Goal: Task Accomplishment & Management: Manage account settings

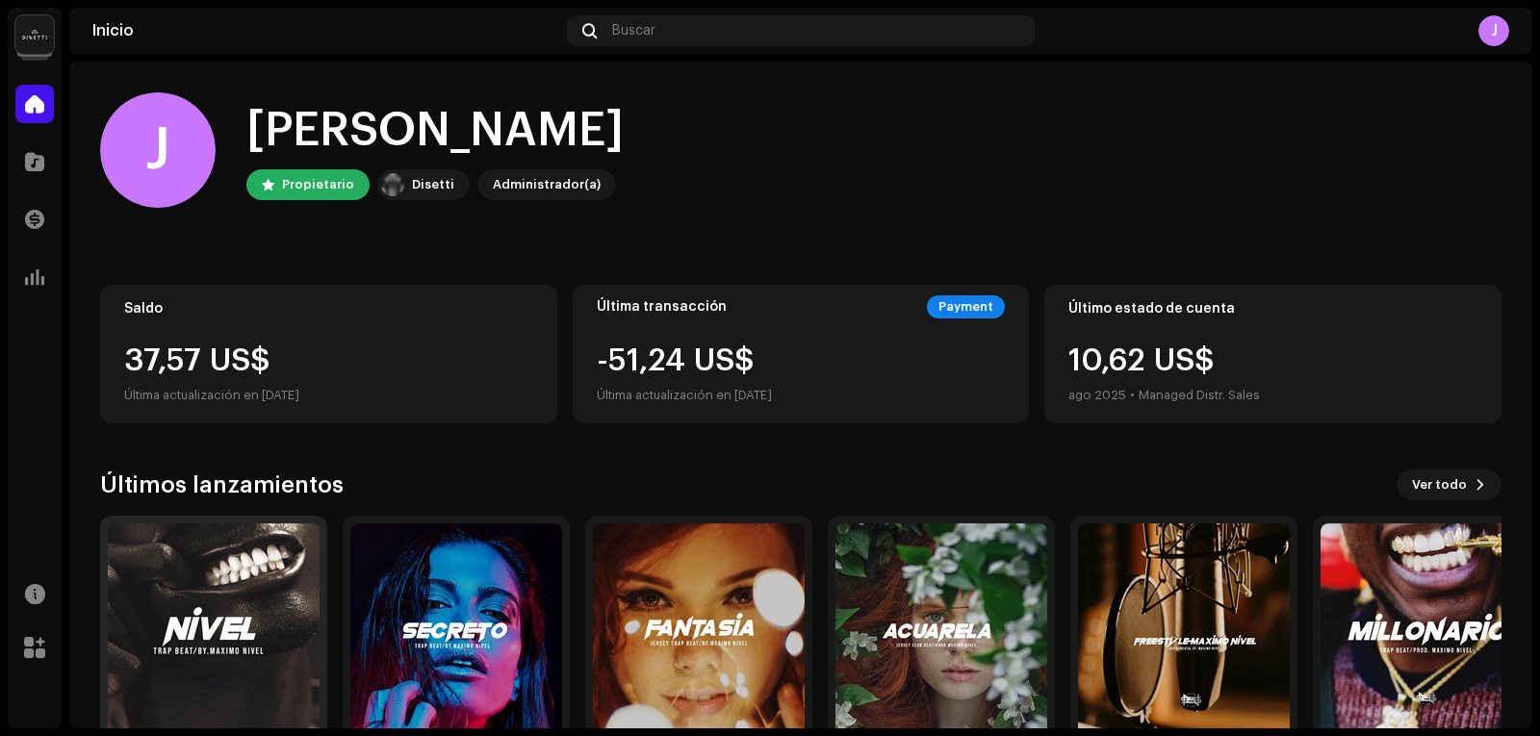
click at [171, 541] on img at bounding box center [214, 630] width 212 height 212
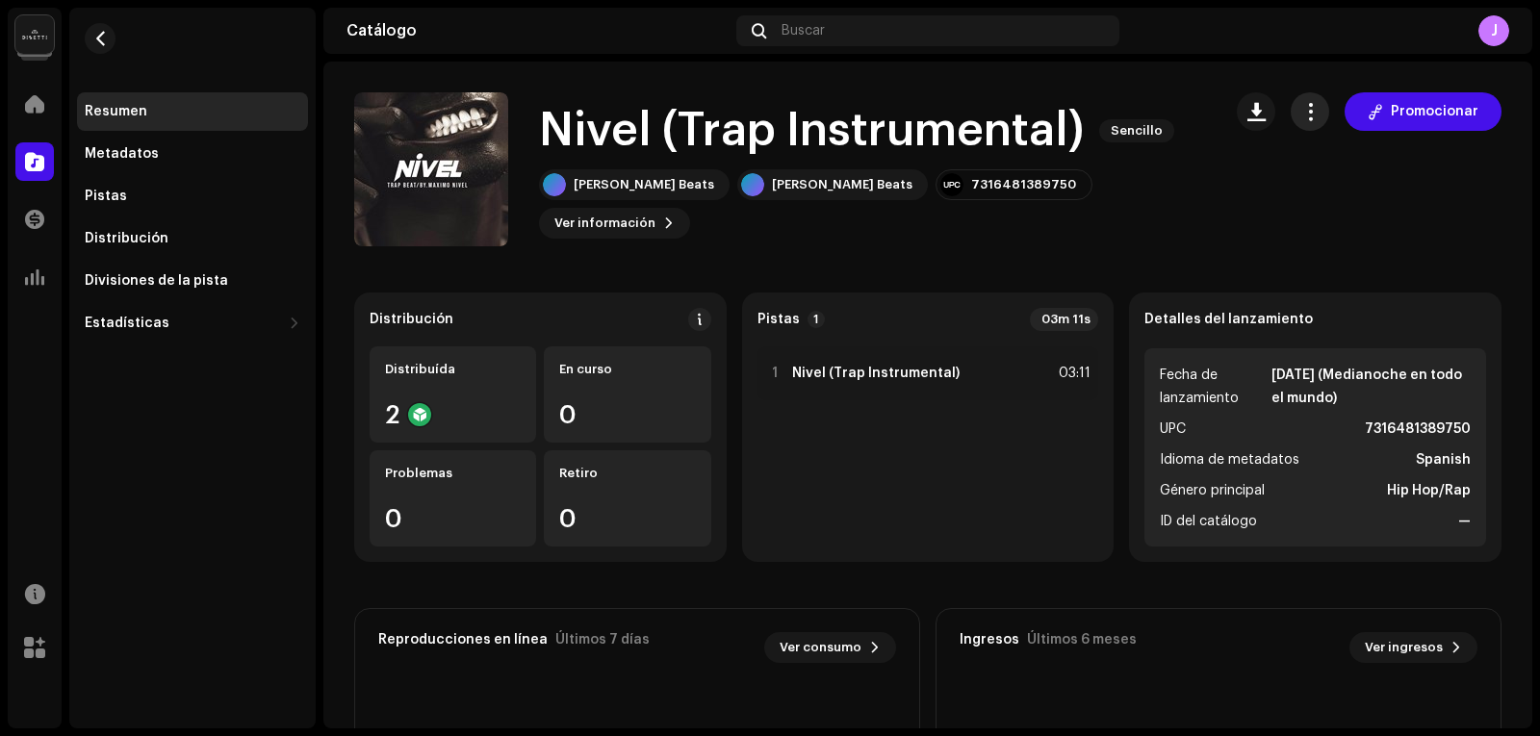
click at [1306, 117] on span "button" at bounding box center [1310, 111] width 18 height 15
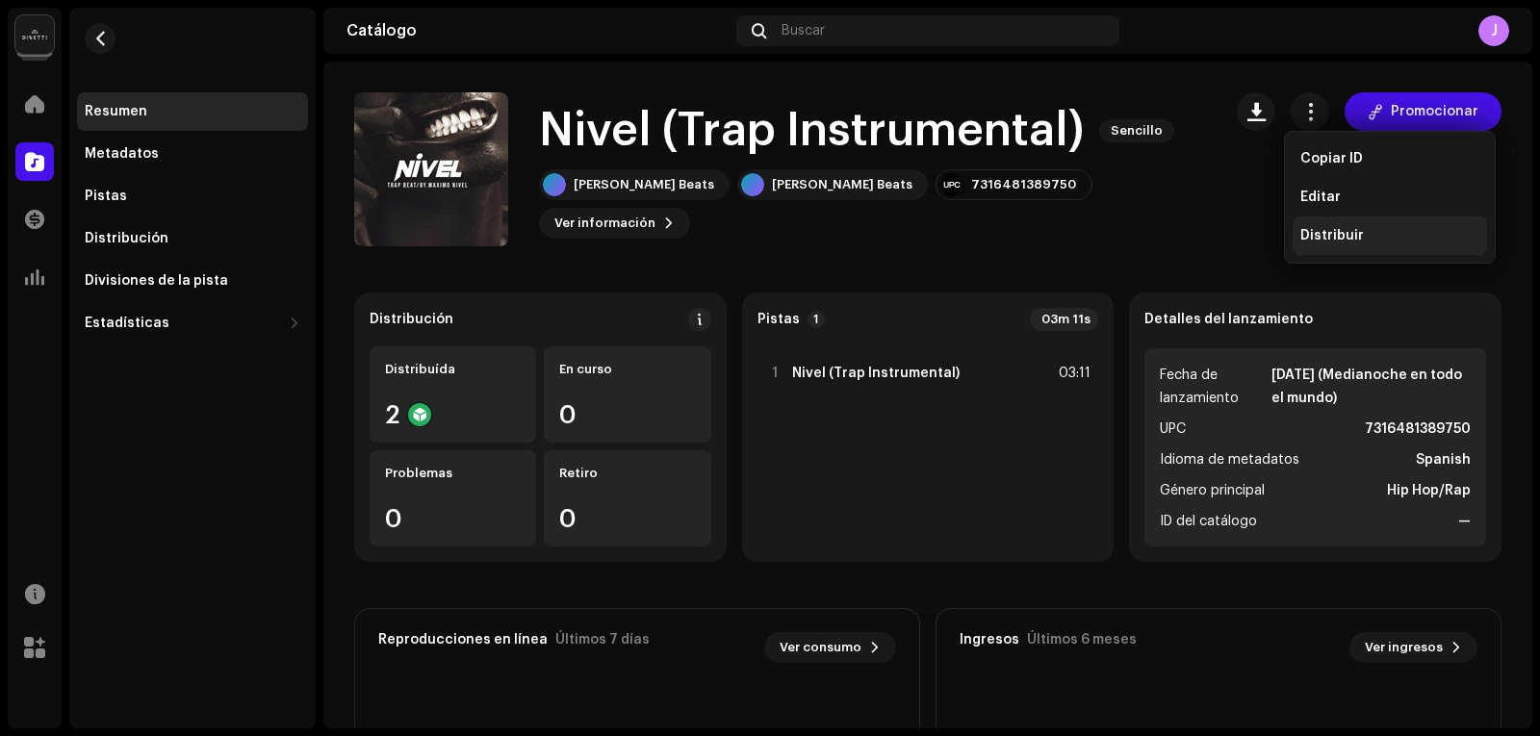
click at [1341, 230] on span "Distribuir" at bounding box center [1332, 235] width 64 height 15
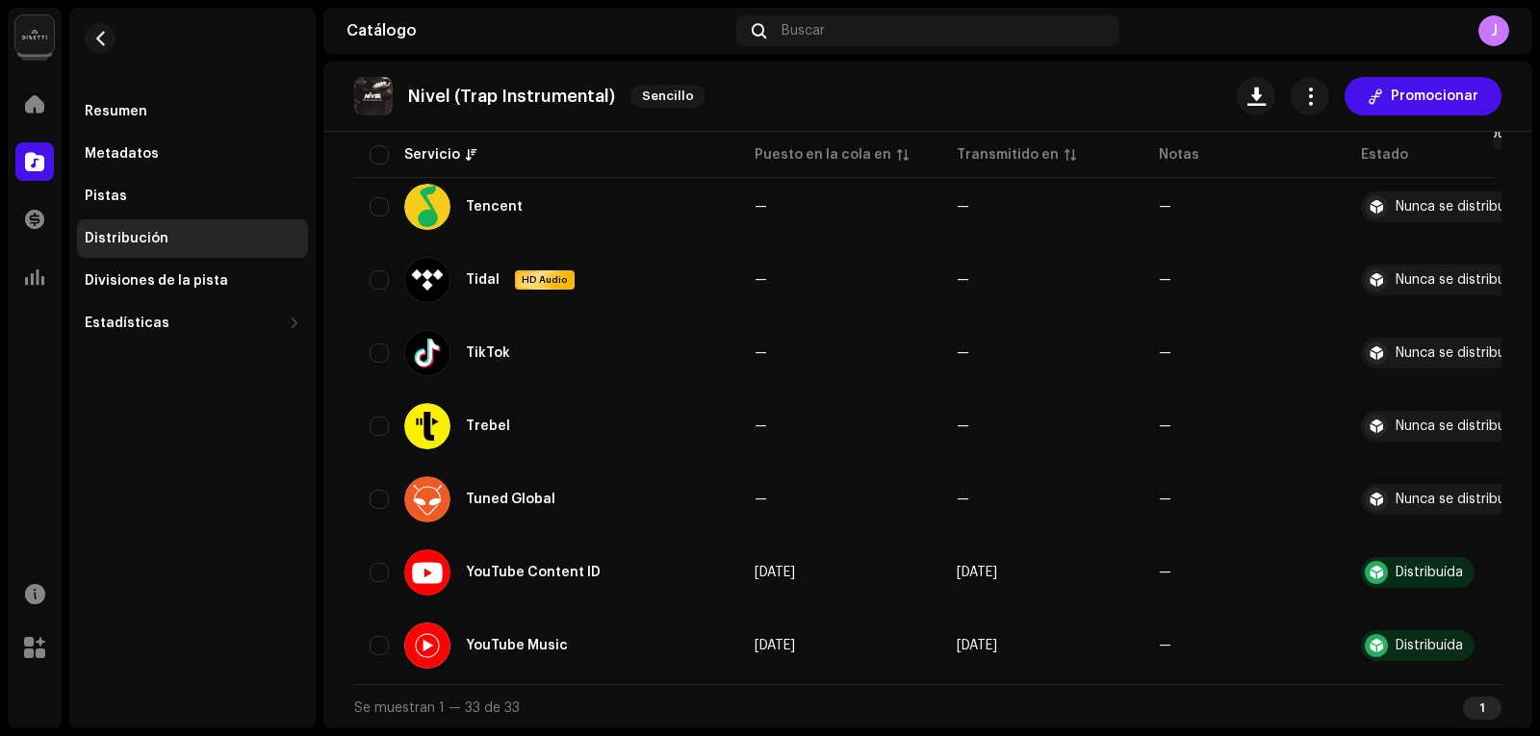
scroll to position [2184, 0]
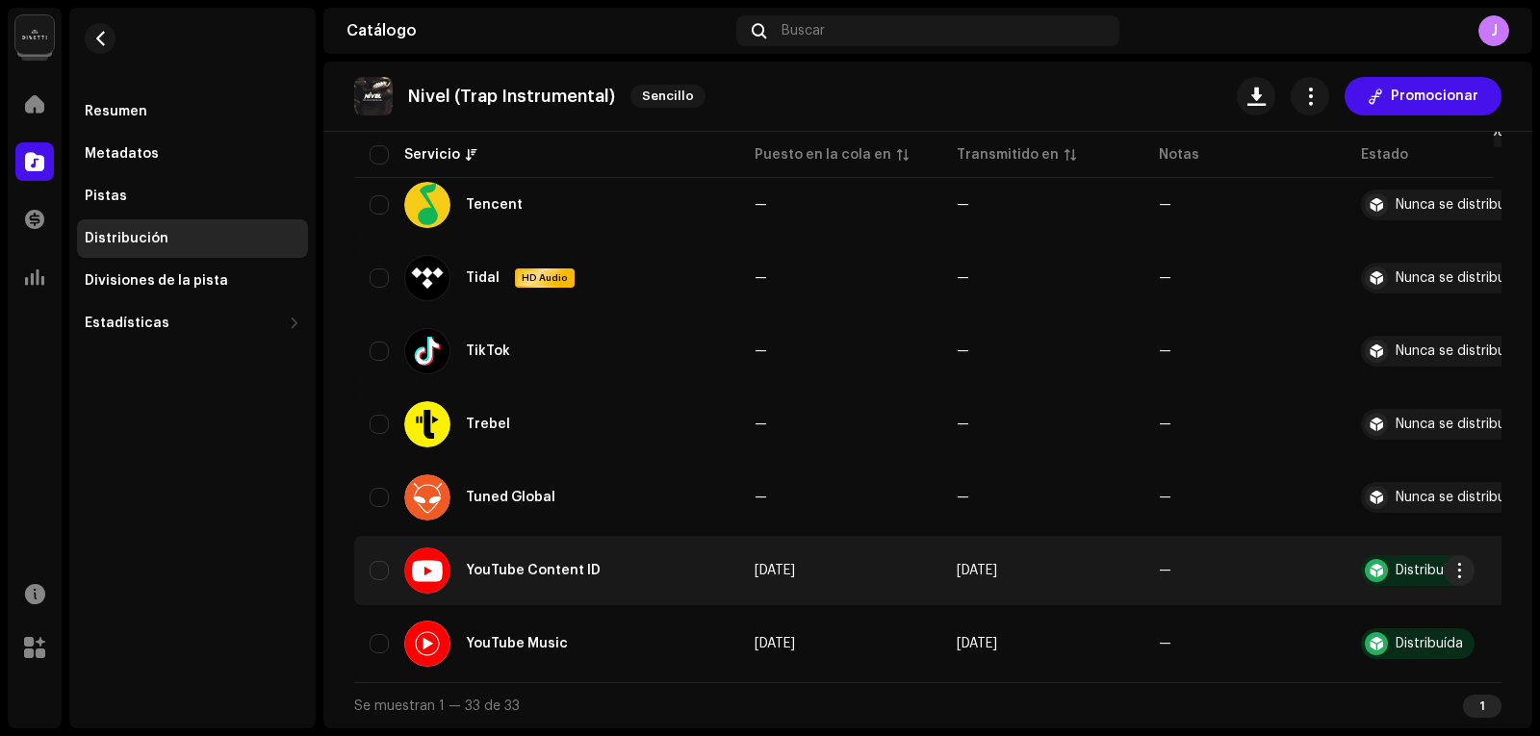
click at [366, 573] on td "YouTube Content ID" at bounding box center [546, 570] width 385 height 69
click at [381, 564] on input "checkbox" at bounding box center [379, 570] width 19 height 19
checkbox input "true"
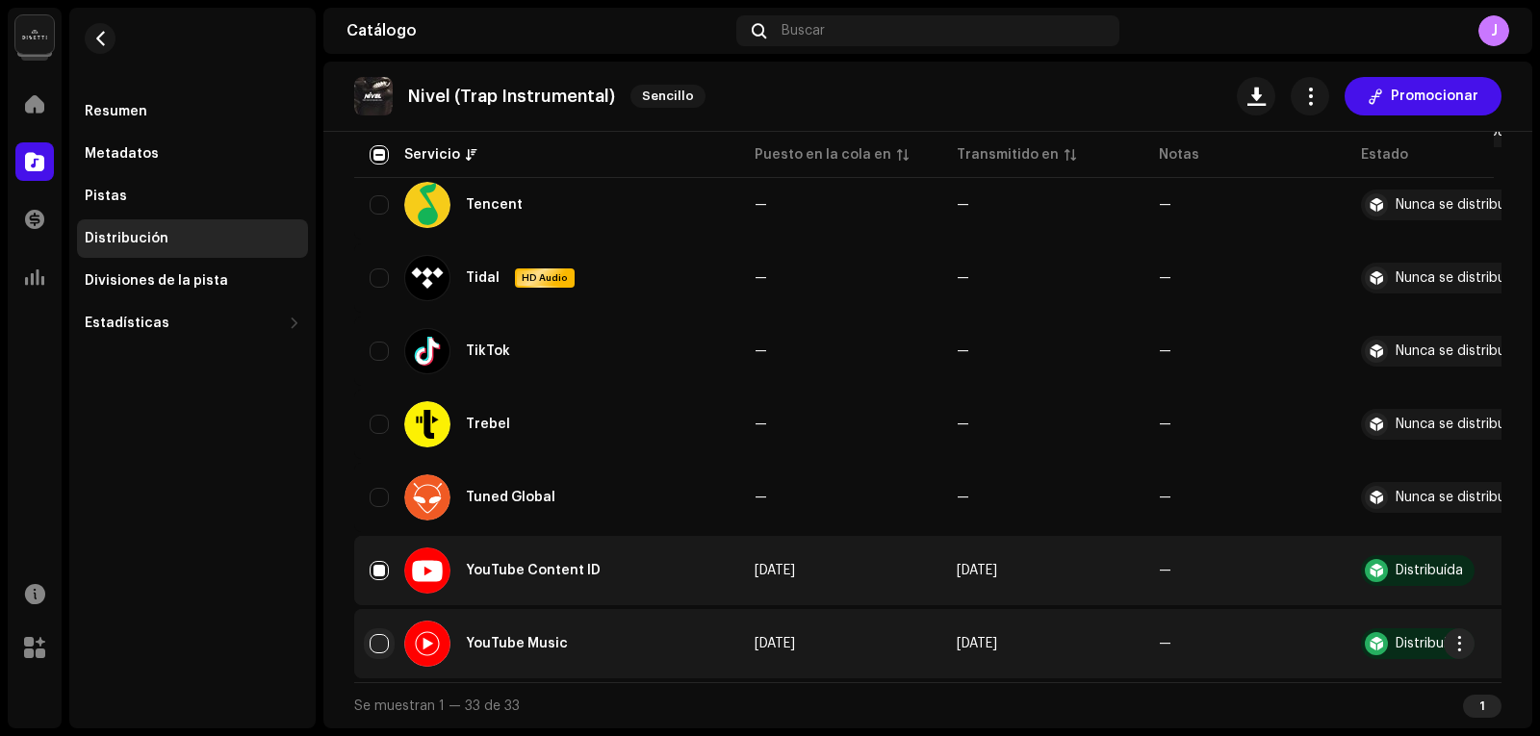
click at [381, 642] on input "Row Unselected" at bounding box center [379, 643] width 19 height 19
checkbox input "true"
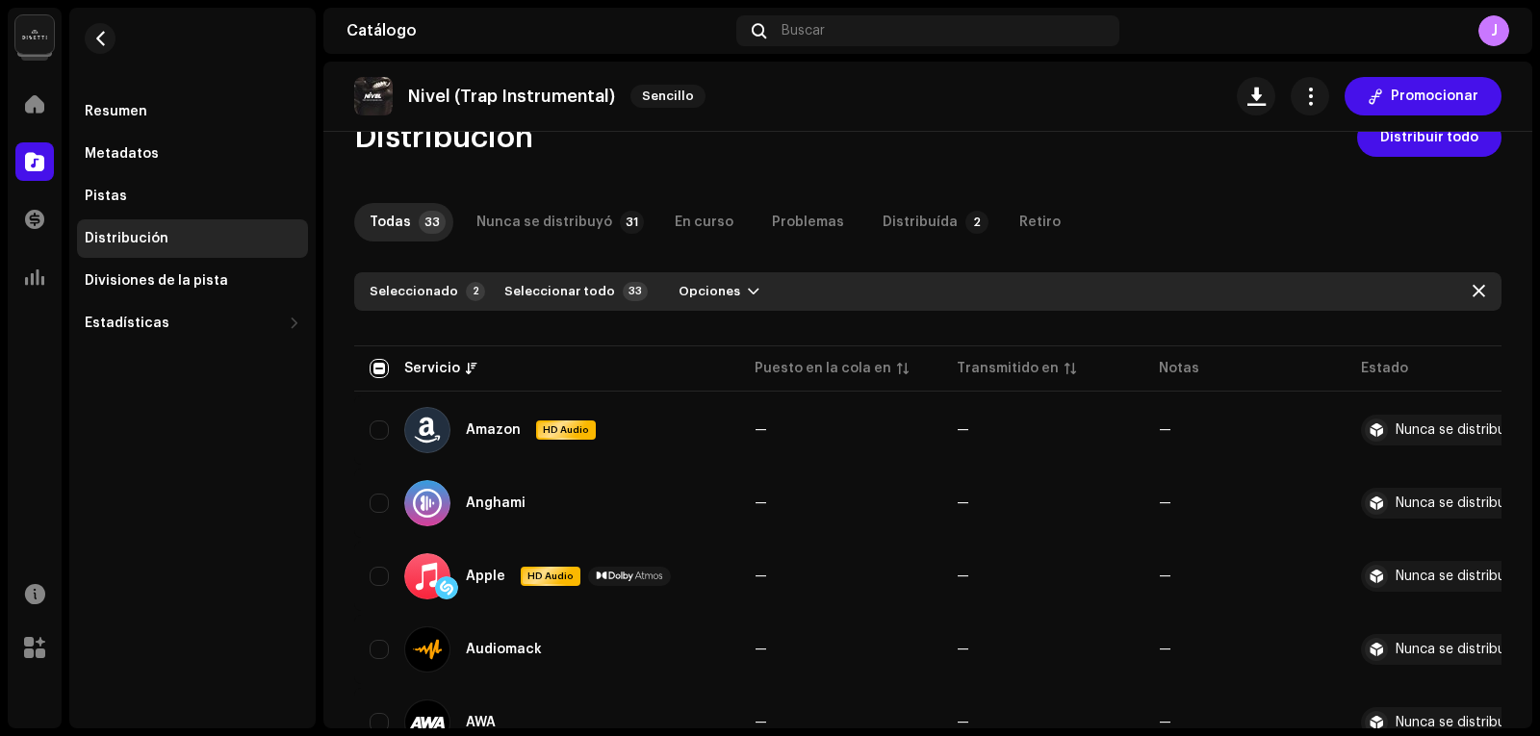
scroll to position [0, 0]
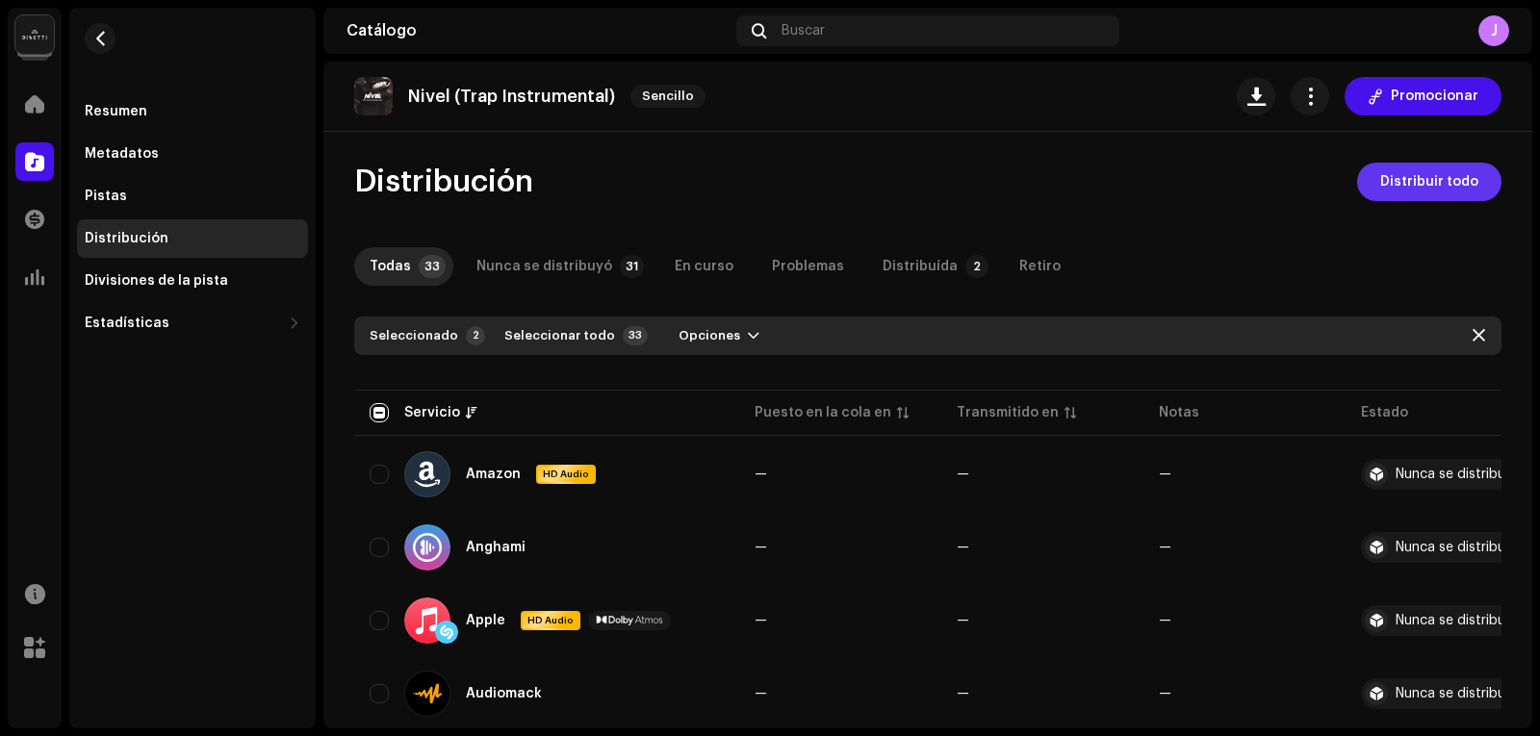
click at [1389, 164] on span "Distribuir todo" at bounding box center [1429, 182] width 98 height 38
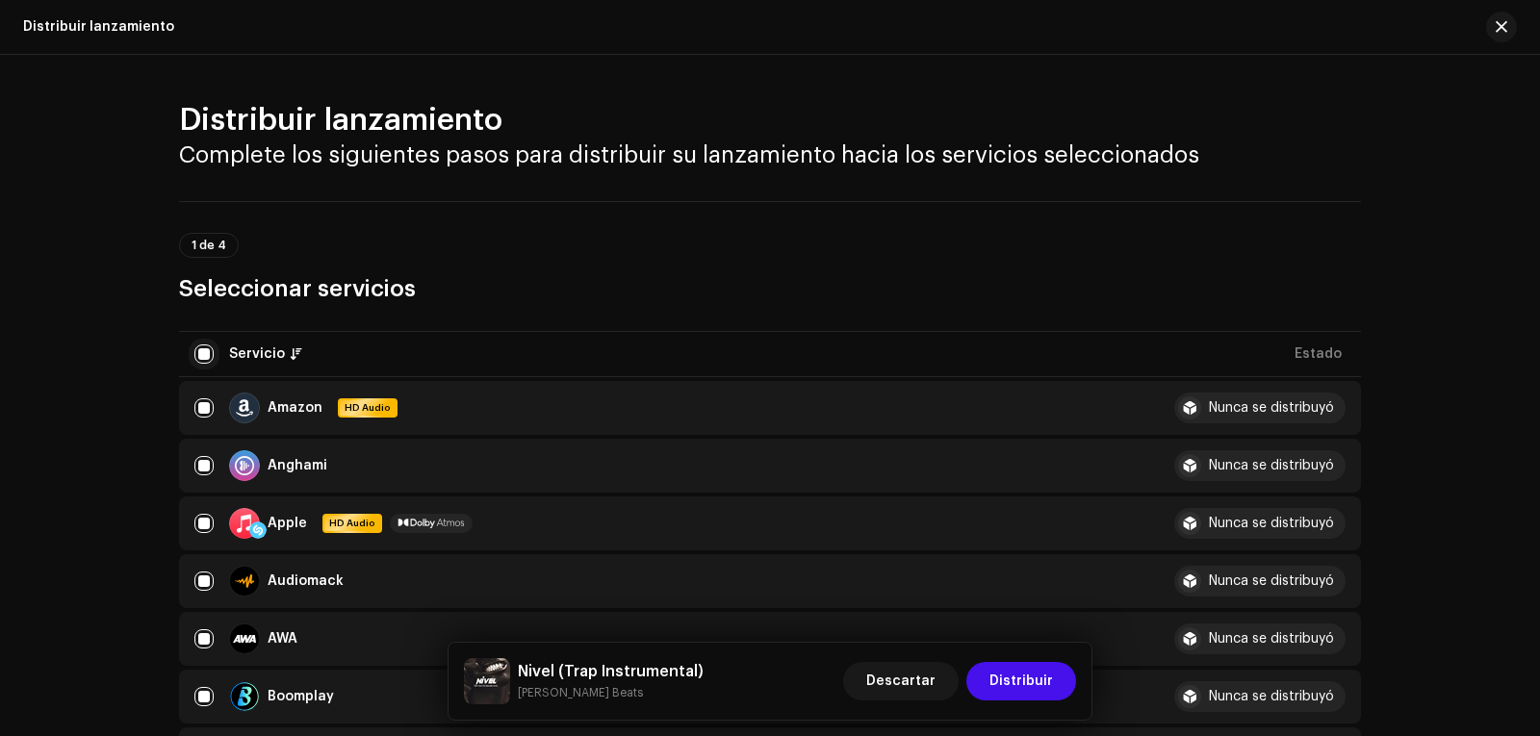
click at [205, 350] on input "checkbox" at bounding box center [203, 354] width 19 height 19
checkbox input "false"
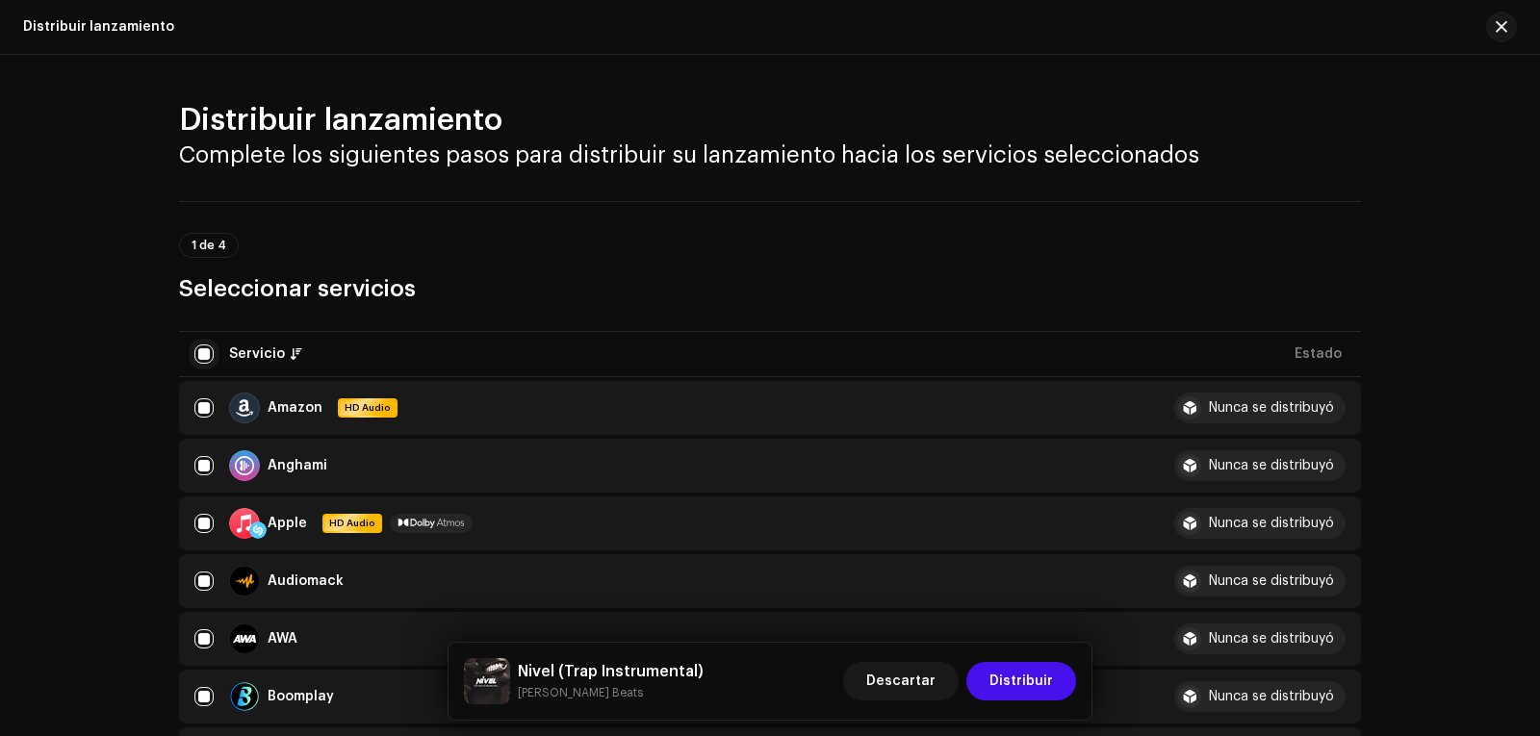
checkbox input "false"
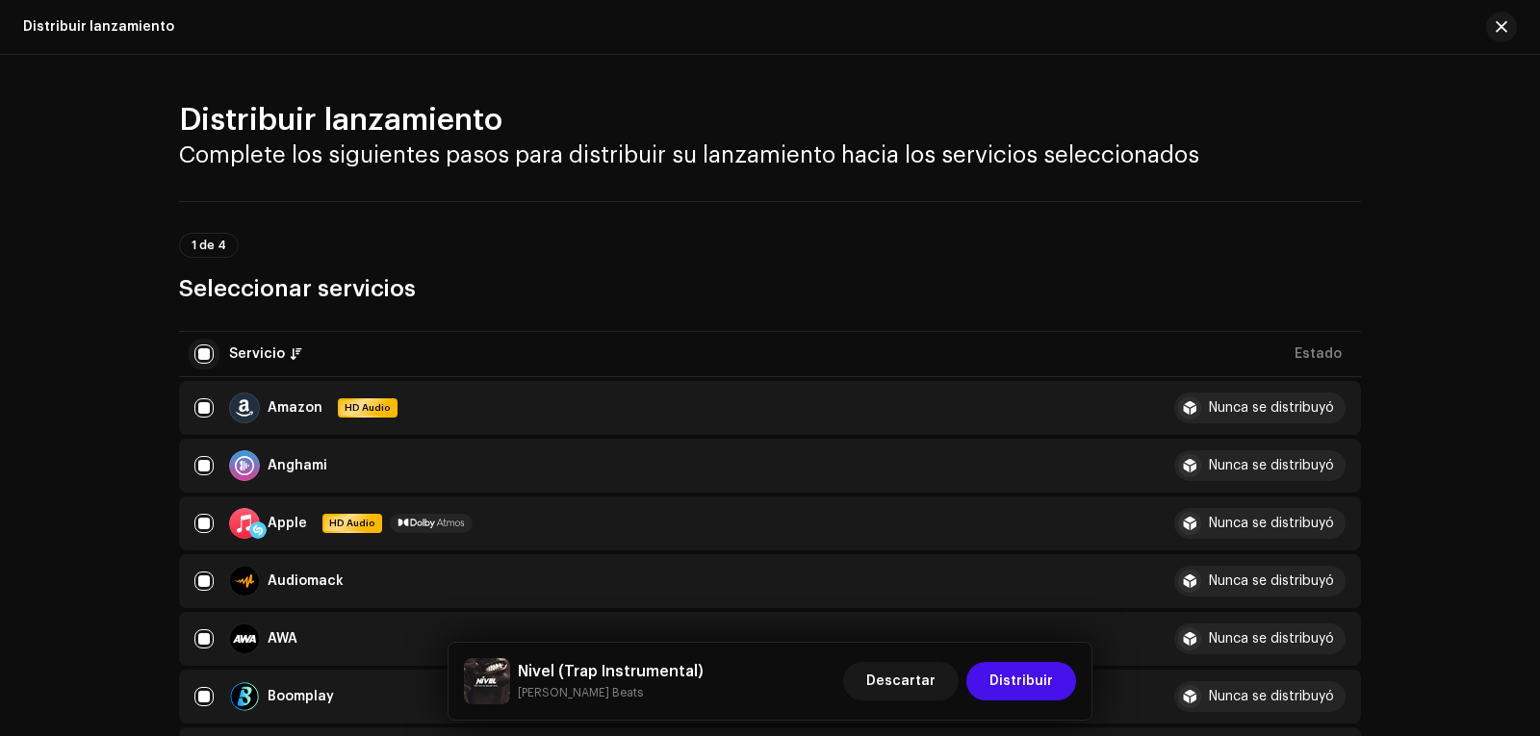
checkbox input "false"
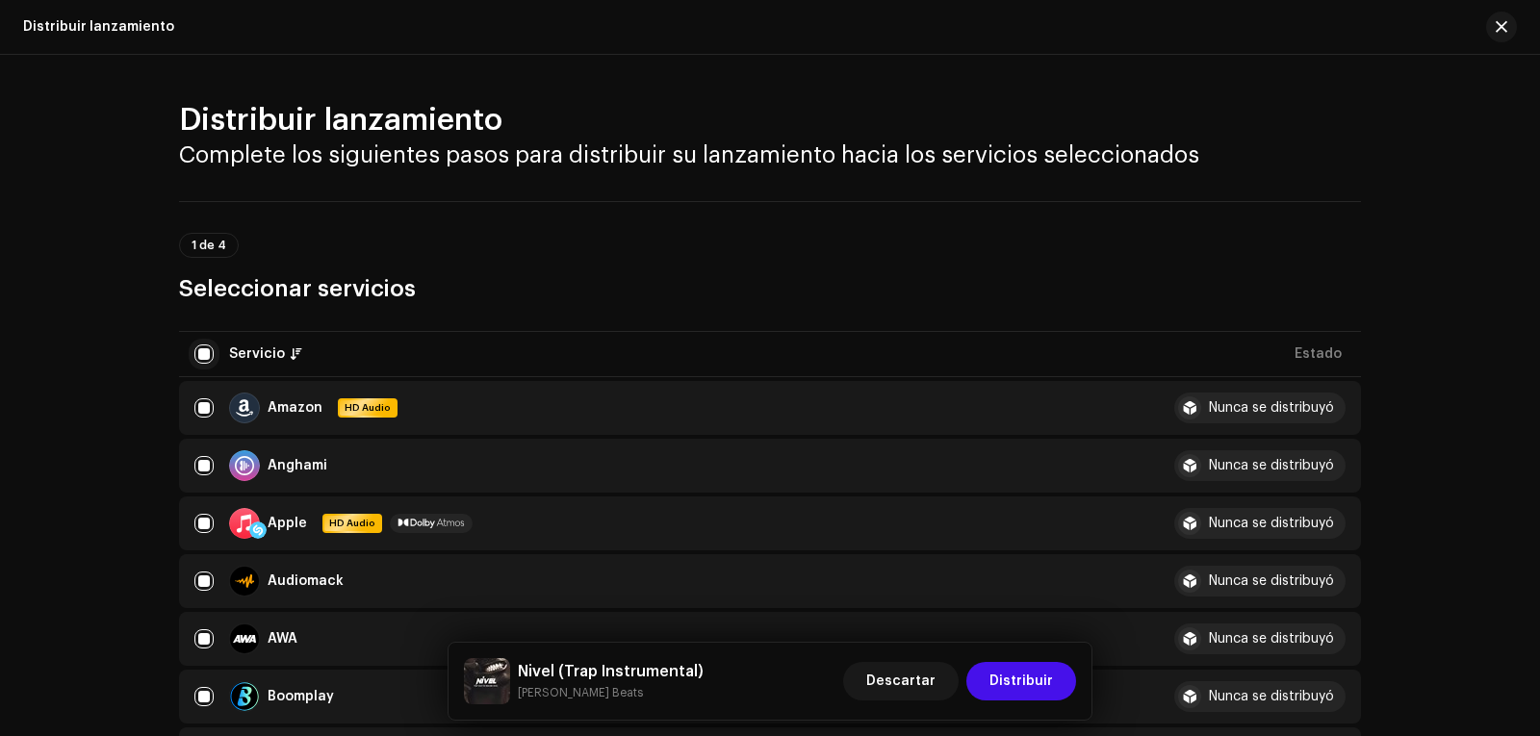
checkbox input "false"
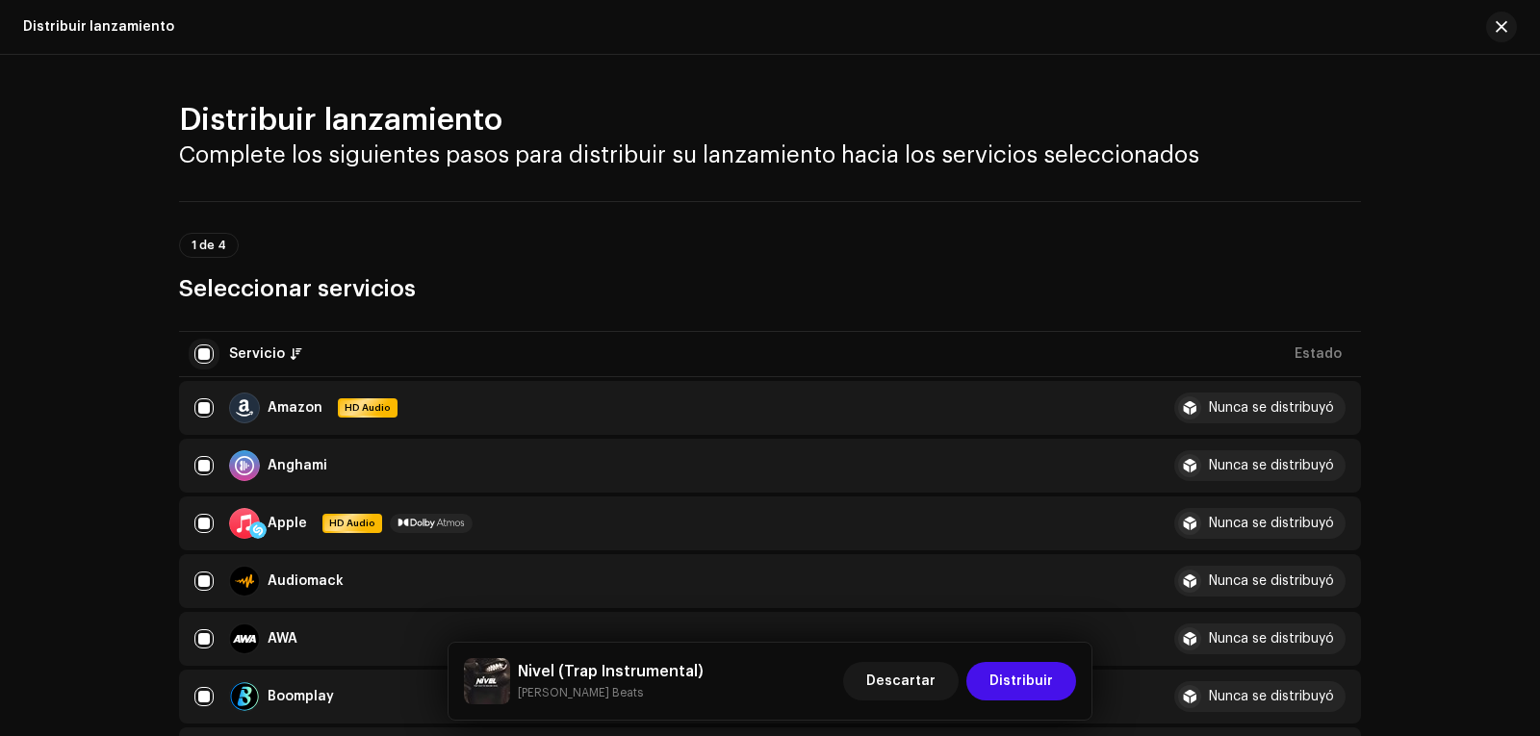
checkbox input "false"
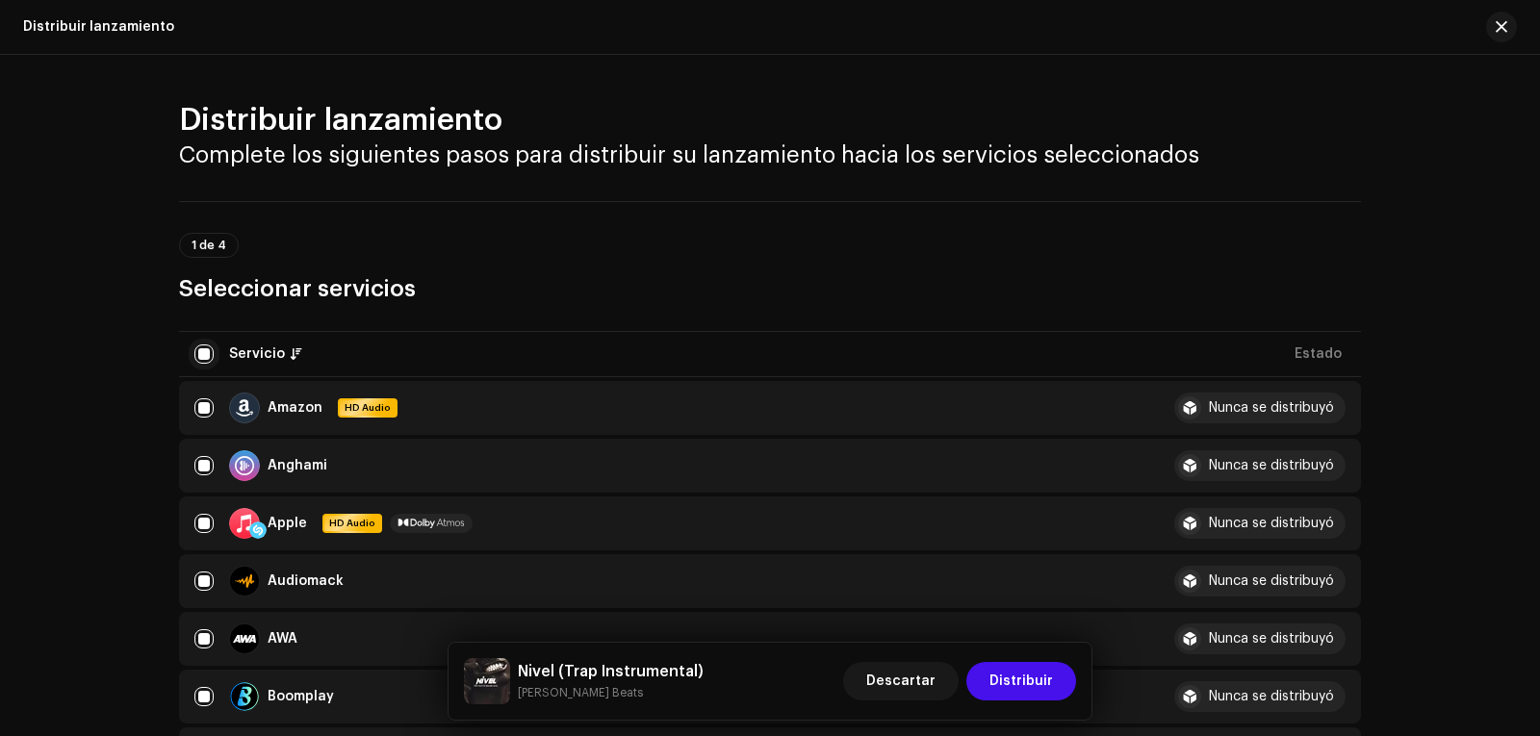
checkbox input "false"
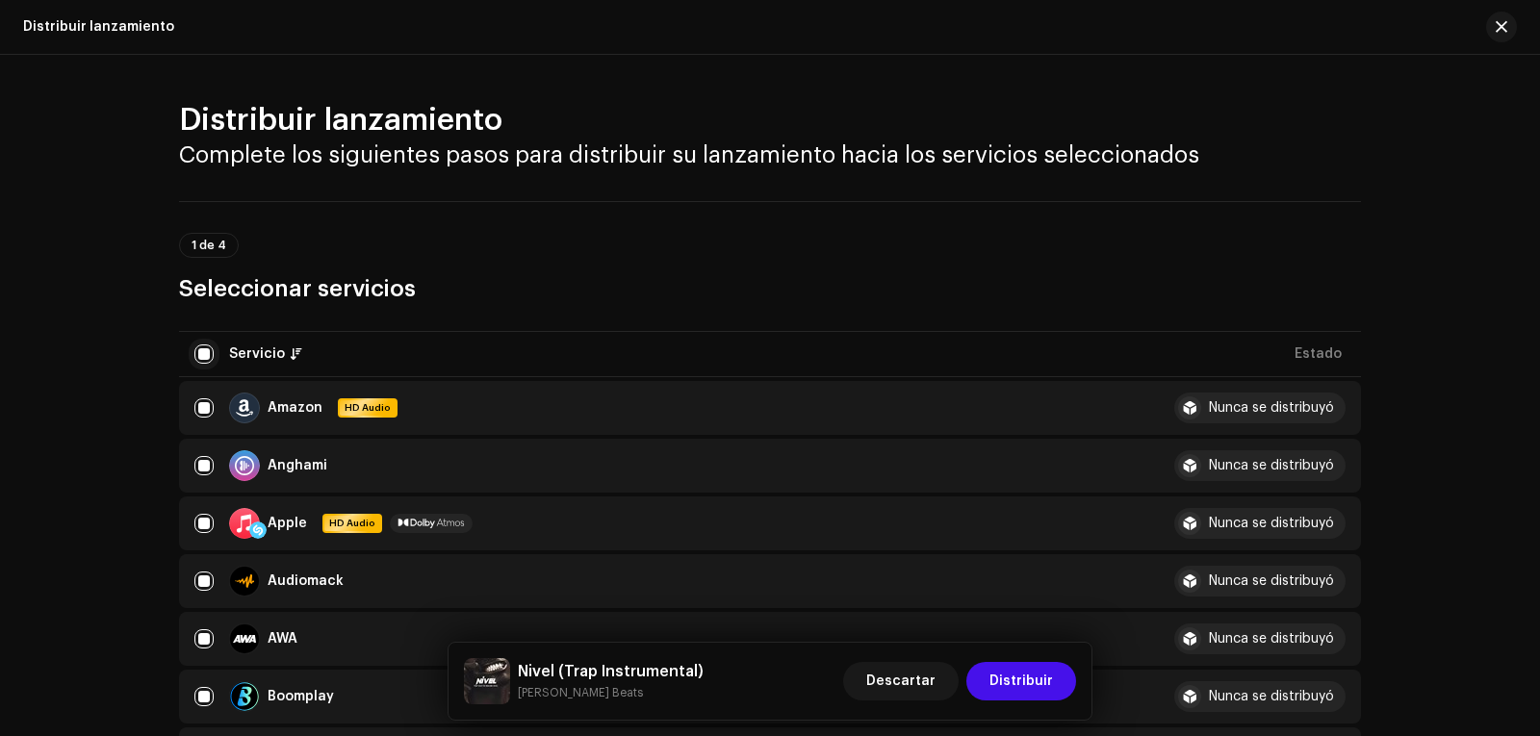
checkbox input "false"
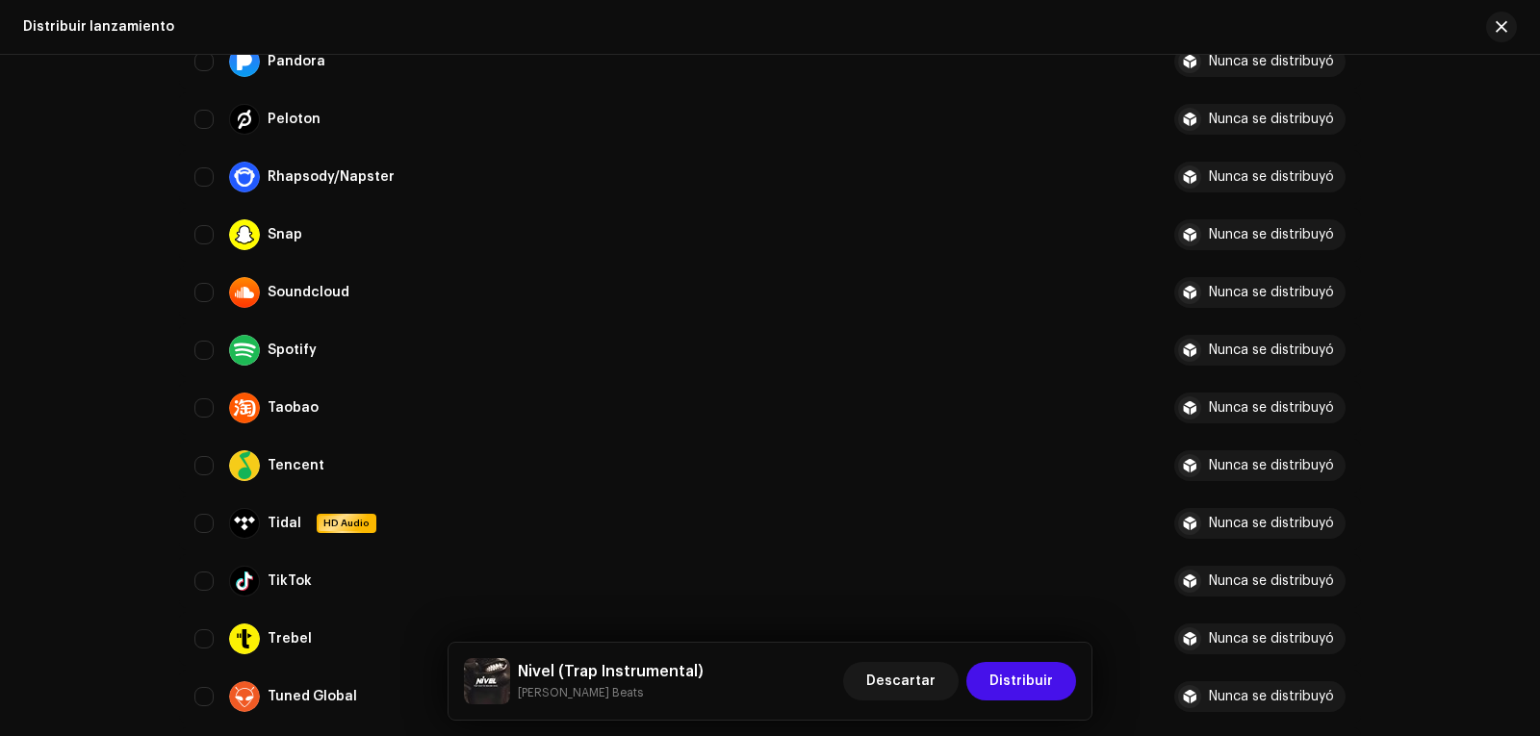
scroll to position [2021, 0]
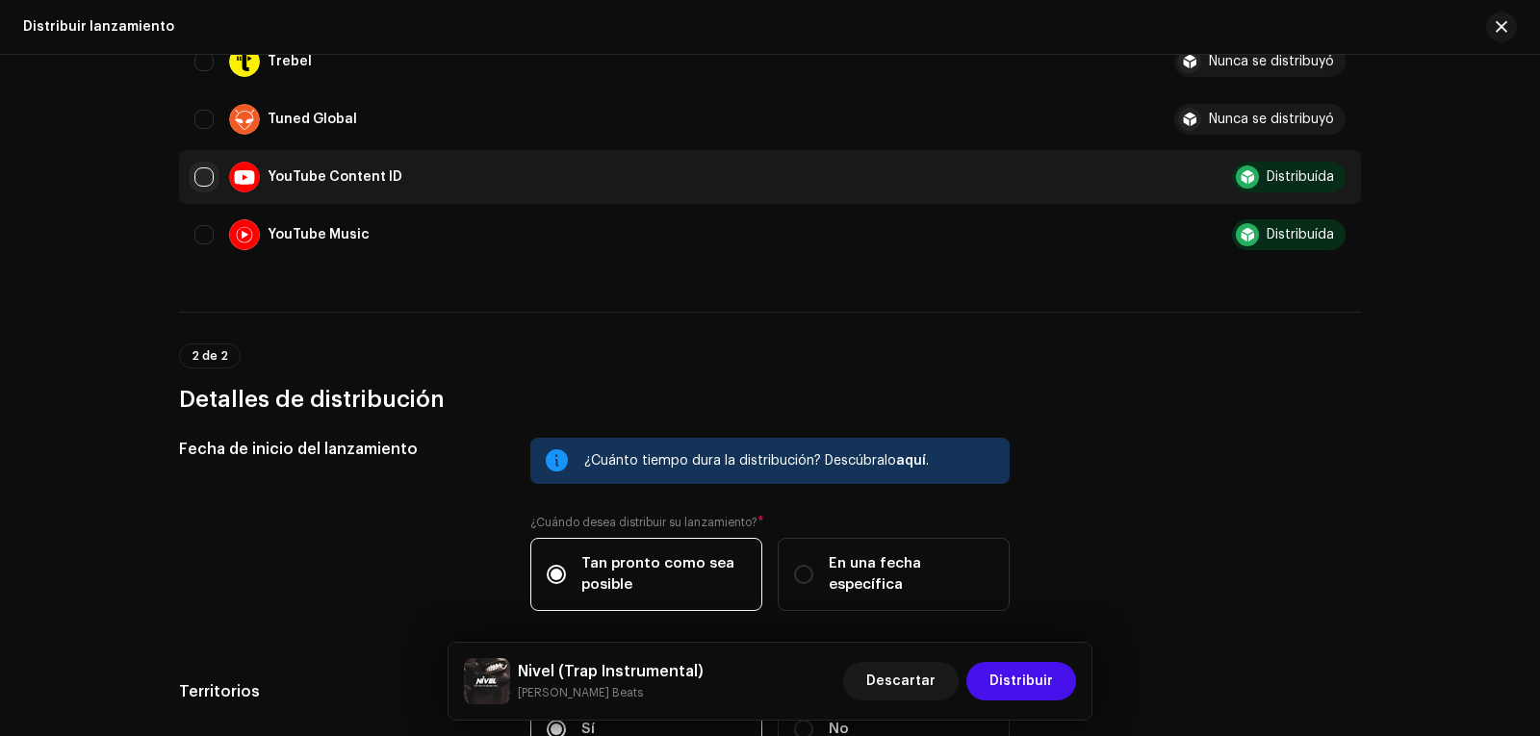
click at [201, 180] on input "Row Unselected" at bounding box center [203, 176] width 19 height 19
checkbox input "true"
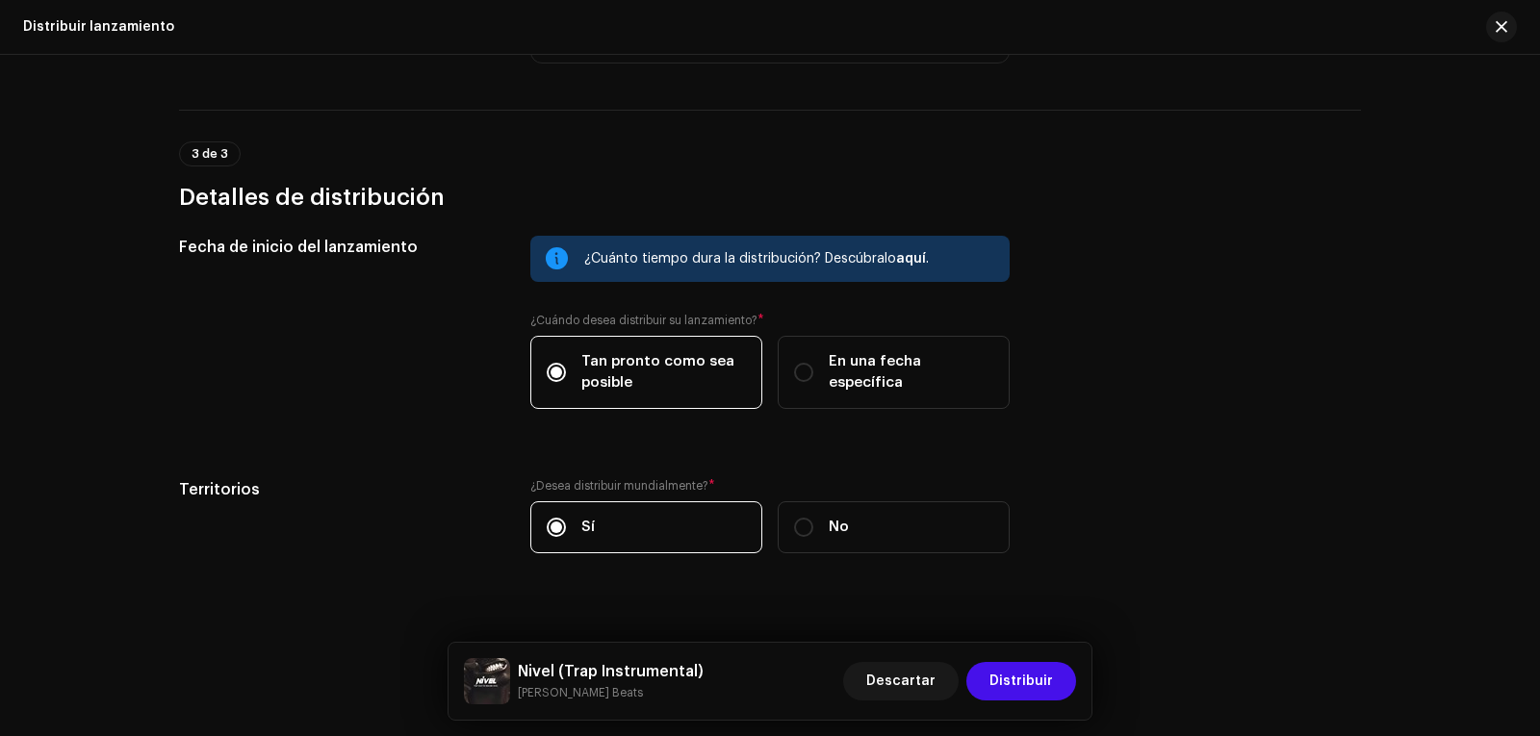
scroll to position [2542, 0]
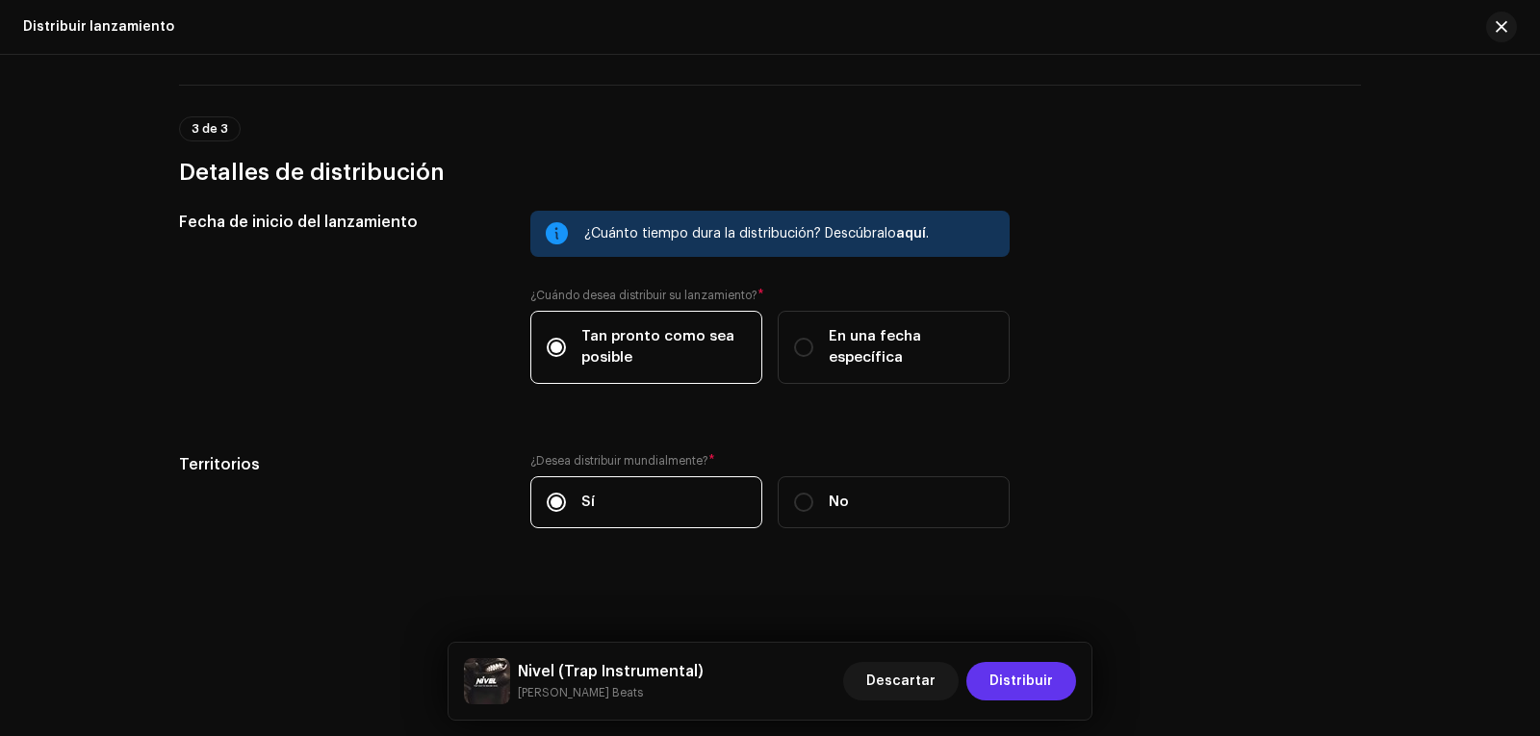
click at [1022, 677] on span "Distribuir" at bounding box center [1021, 681] width 64 height 38
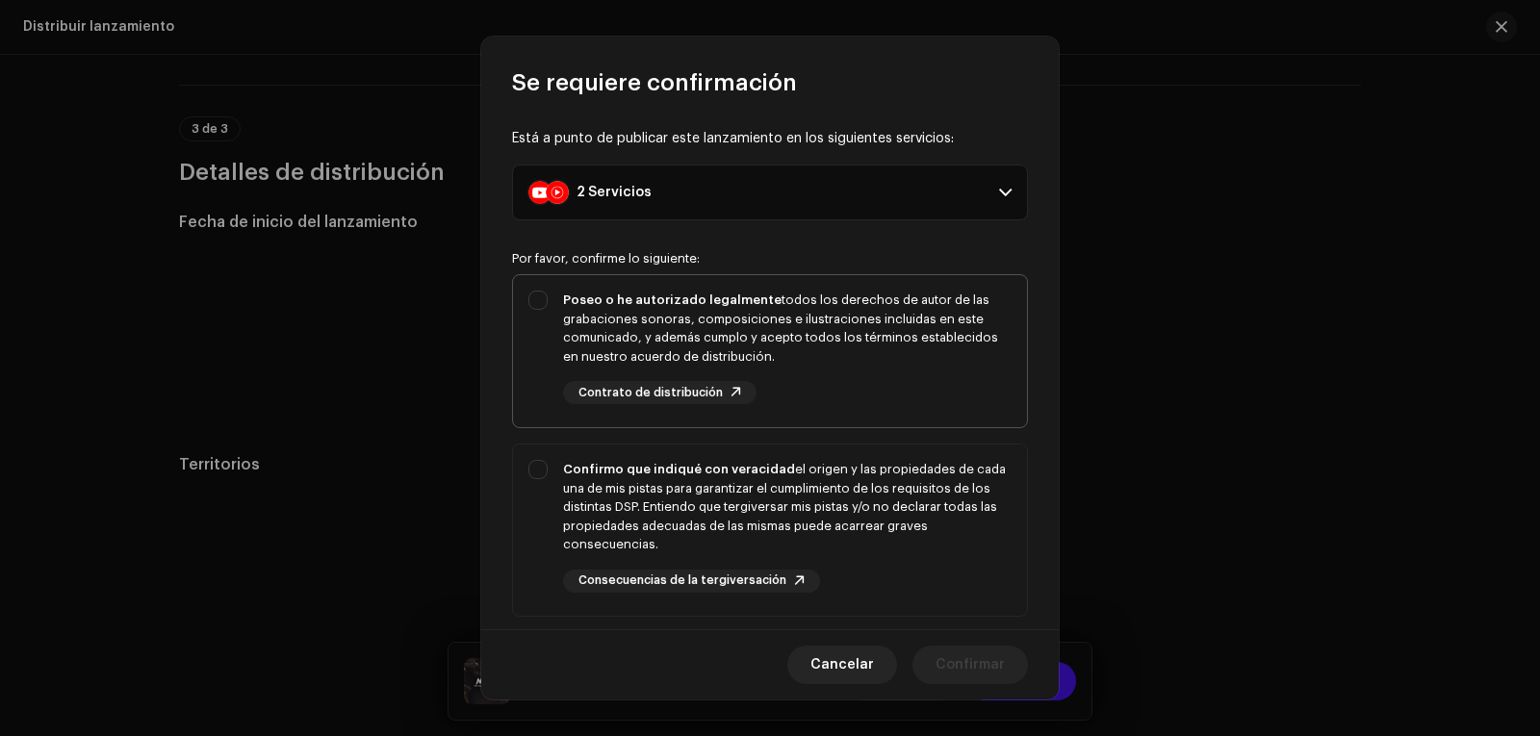
click at [615, 309] on div "Poseo o he autorizado legalmente todos los derechos de autor de las grabaciones…" at bounding box center [787, 328] width 448 height 75
checkbox input "true"
click at [538, 476] on div "Confirmo que indiqué con veracidad el origen y las propiedades de cada una de m…" at bounding box center [770, 527] width 514 height 164
checkbox input "true"
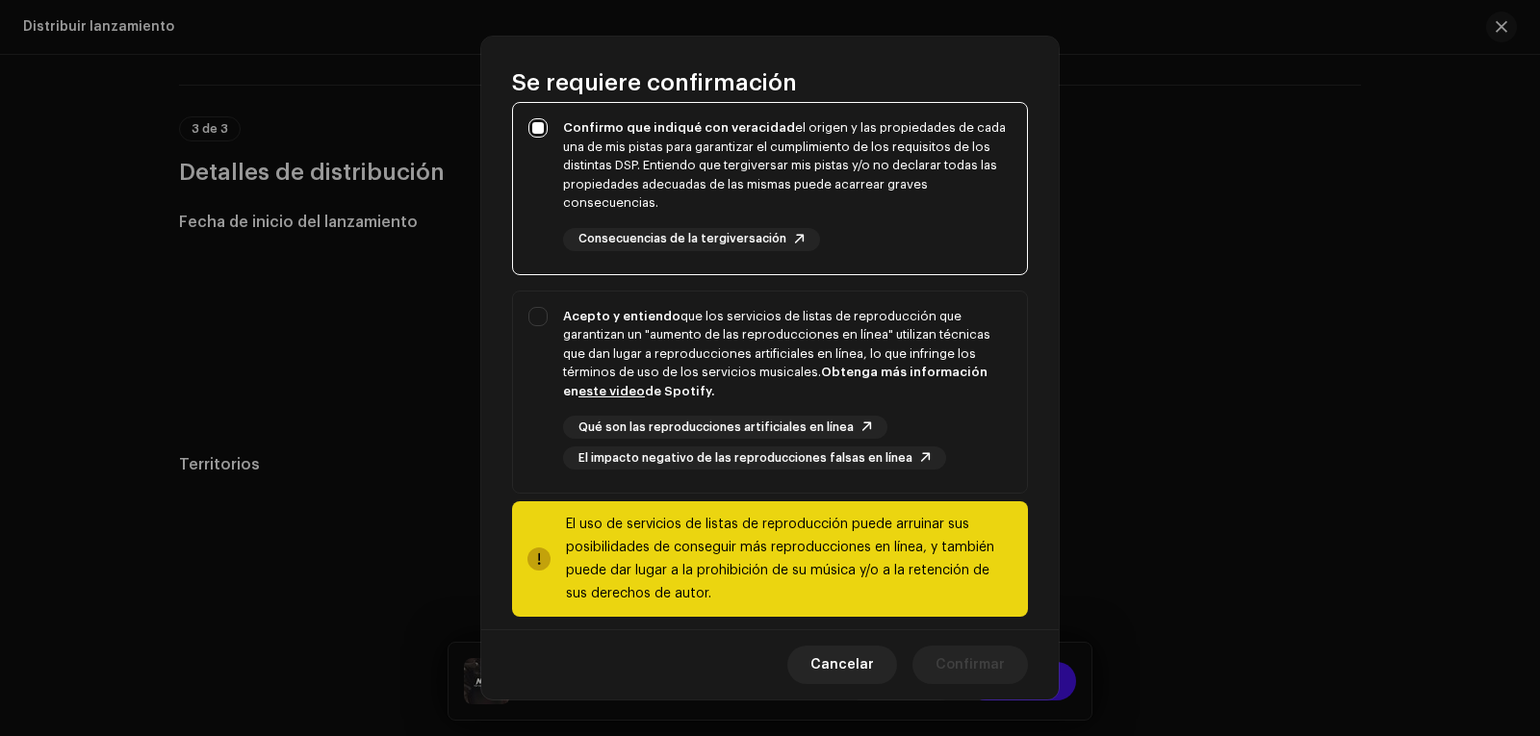
scroll to position [360, 0]
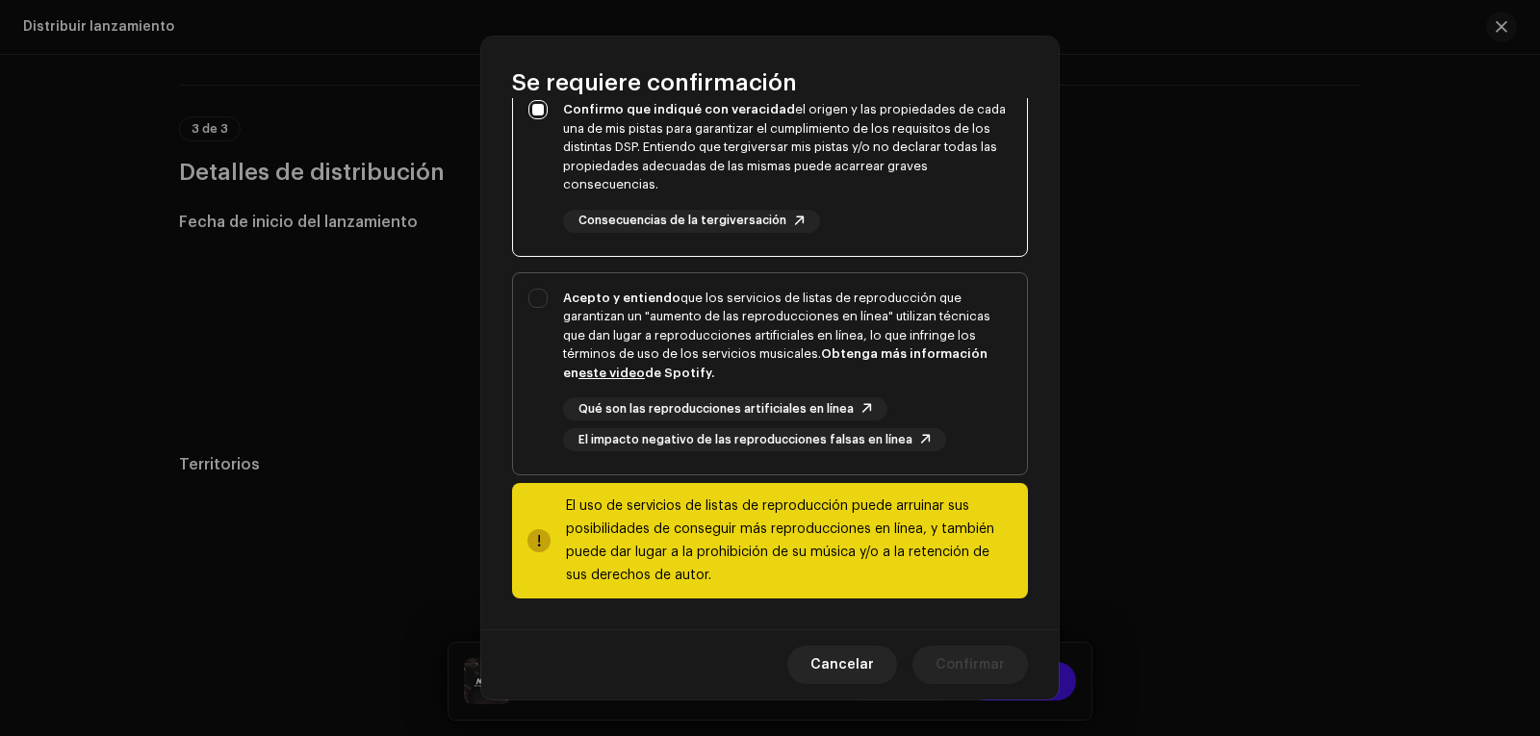
click at [554, 289] on div "Acepto y entiendo que los servicios de listas de reproducción que garantizan un…" at bounding box center [770, 370] width 514 height 194
checkbox input "true"
click at [951, 665] on span "Confirmar" at bounding box center [969, 665] width 69 height 38
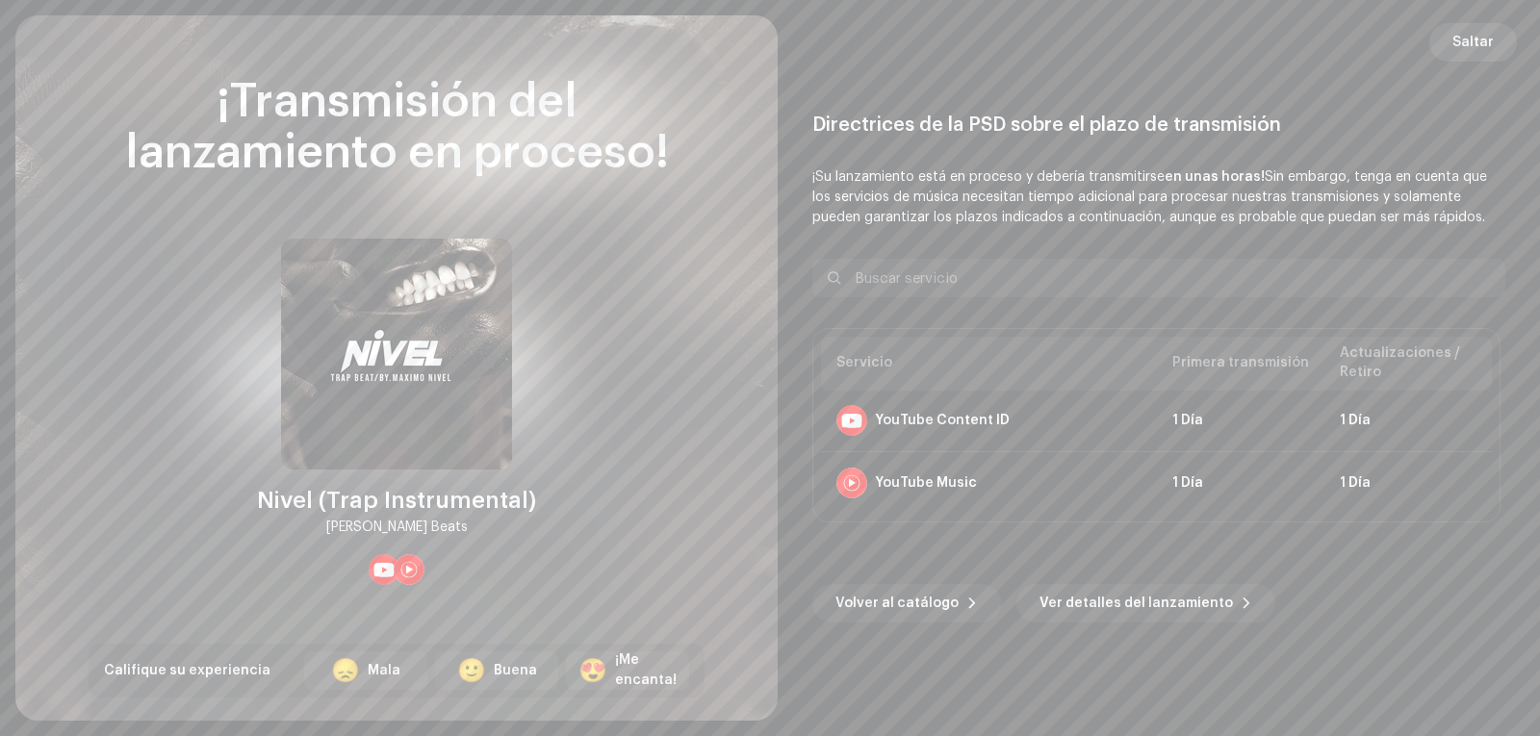
click at [1491, 38] on span "Saltar" at bounding box center [1472, 42] width 41 height 38
